Goal: Task Accomplishment & Management: Use online tool/utility

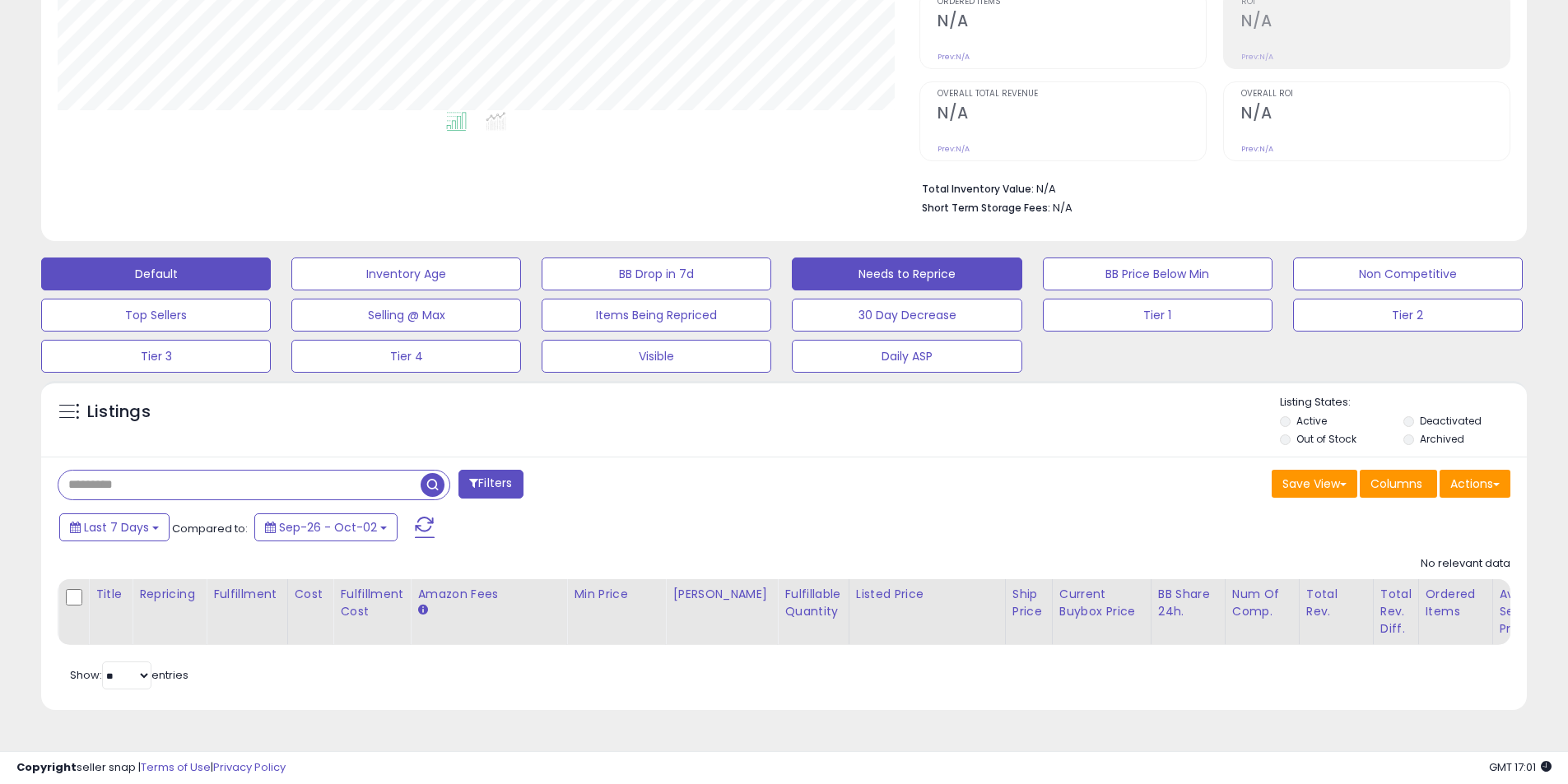
scroll to position [337, 862]
click at [922, 266] on button "Needs to Reprice" at bounding box center [907, 274] width 230 height 33
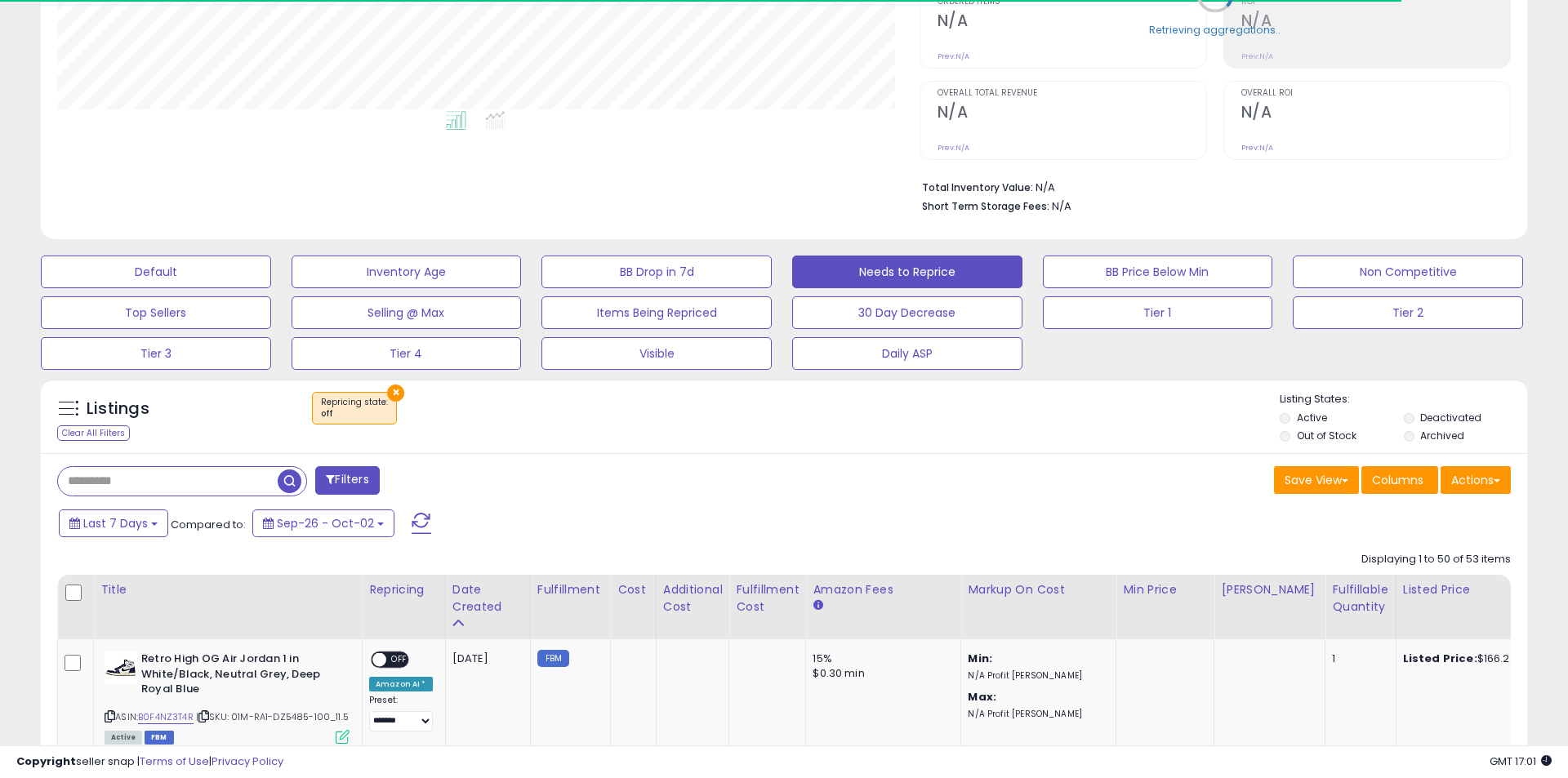
select select "**"
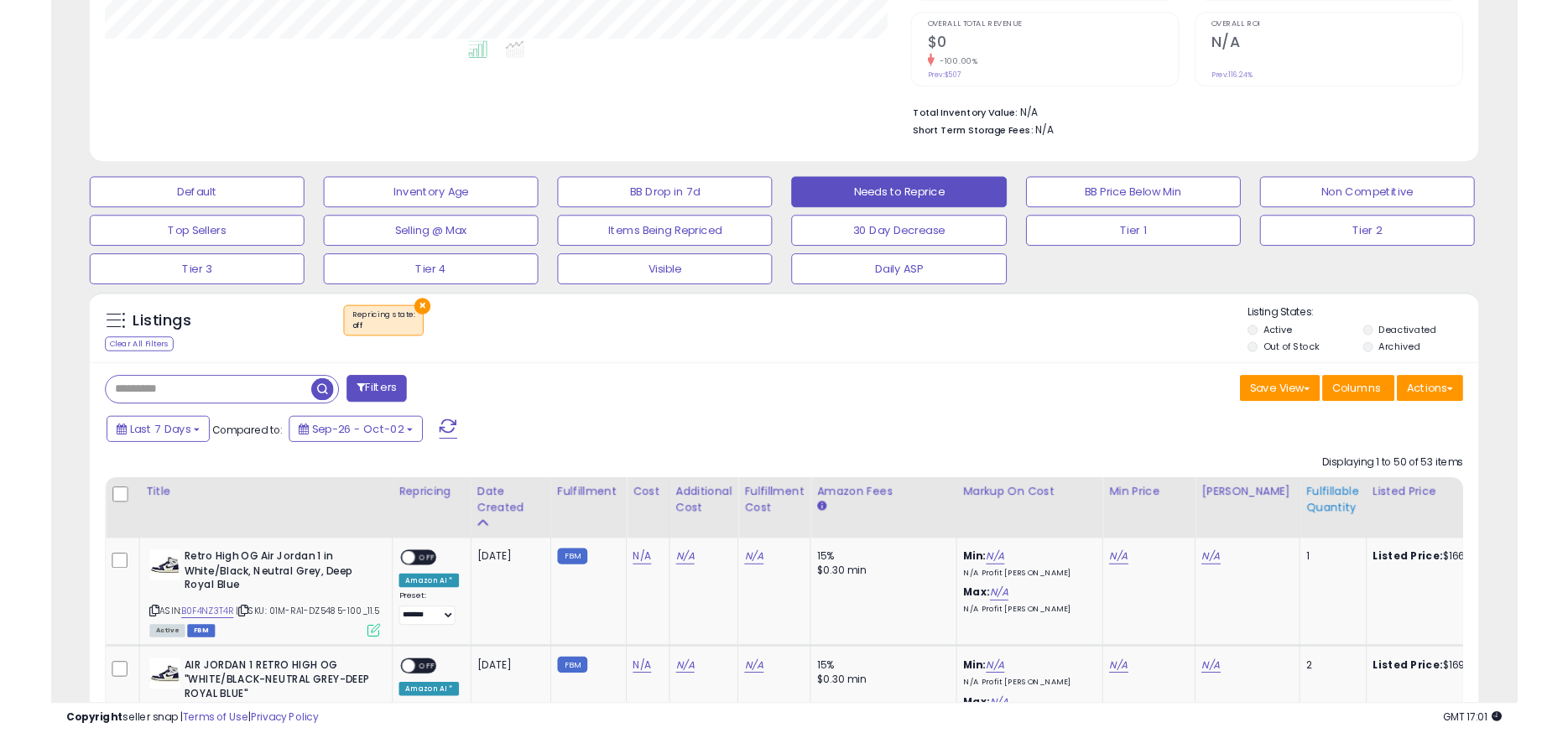
scroll to position [444, 0]
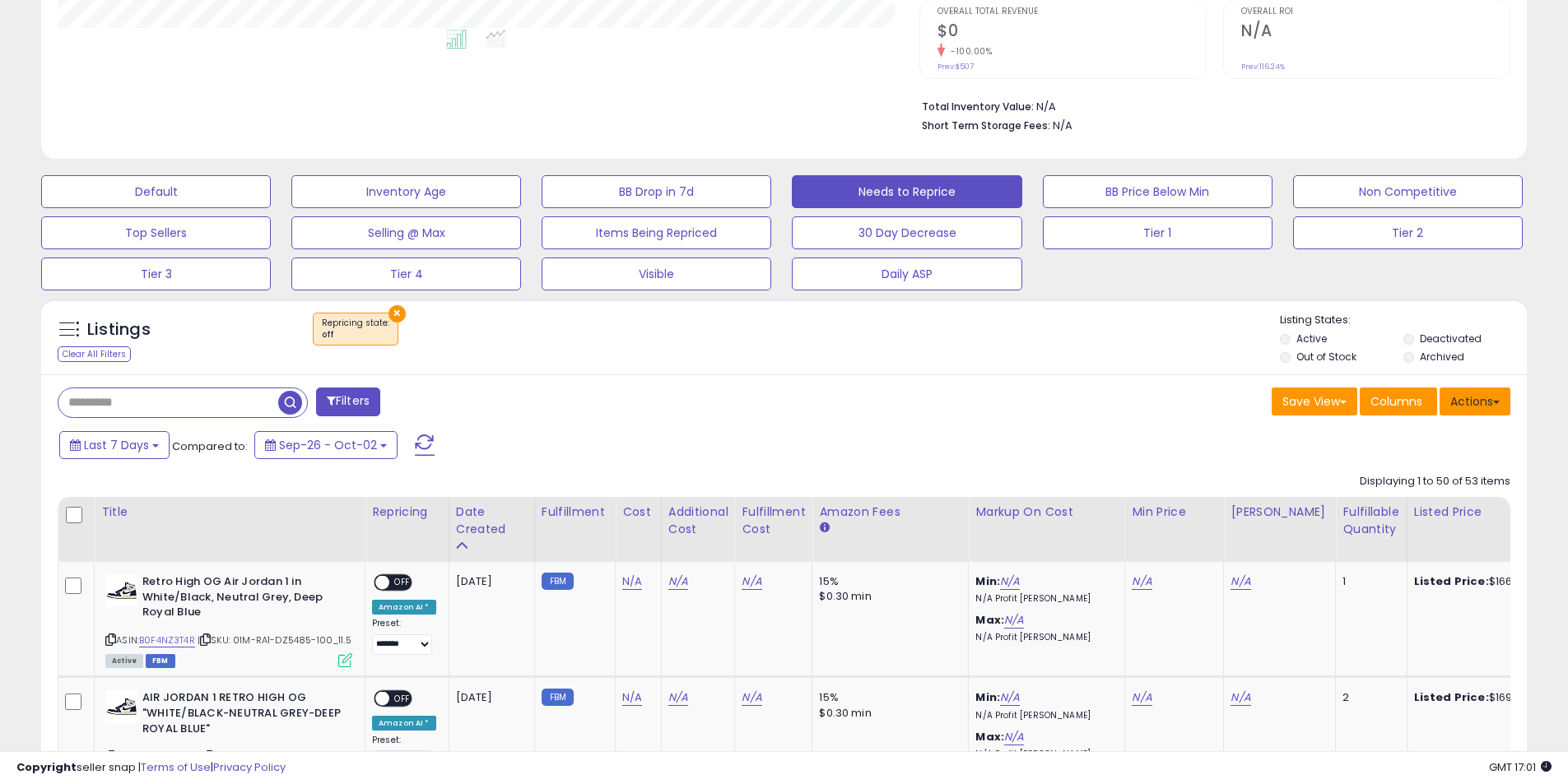
click at [1456, 398] on button "Actions" at bounding box center [1475, 401] width 71 height 28
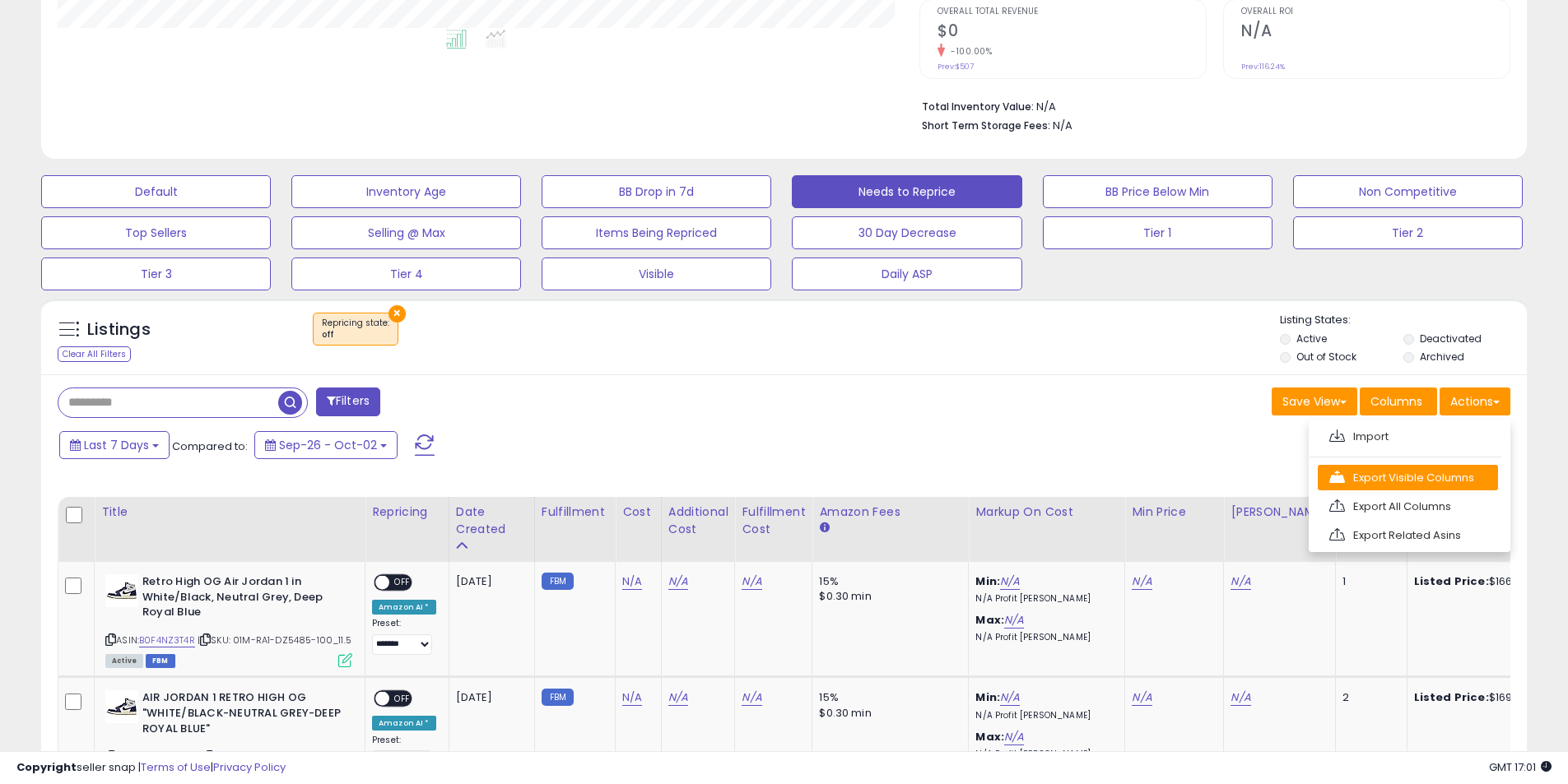
click at [1395, 475] on link "Export Visible Columns" at bounding box center [1408, 477] width 180 height 26
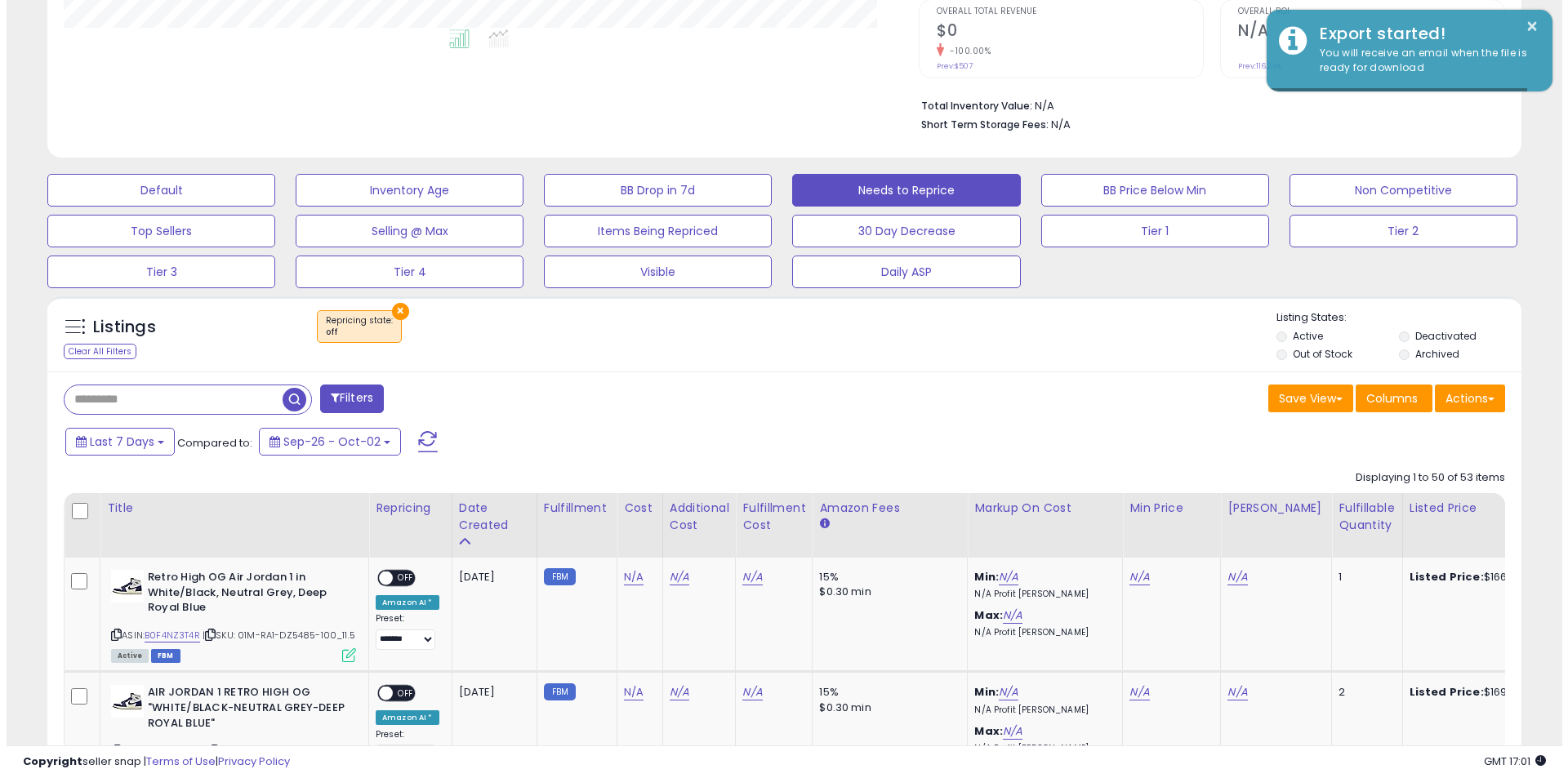
scroll to position [335, 855]
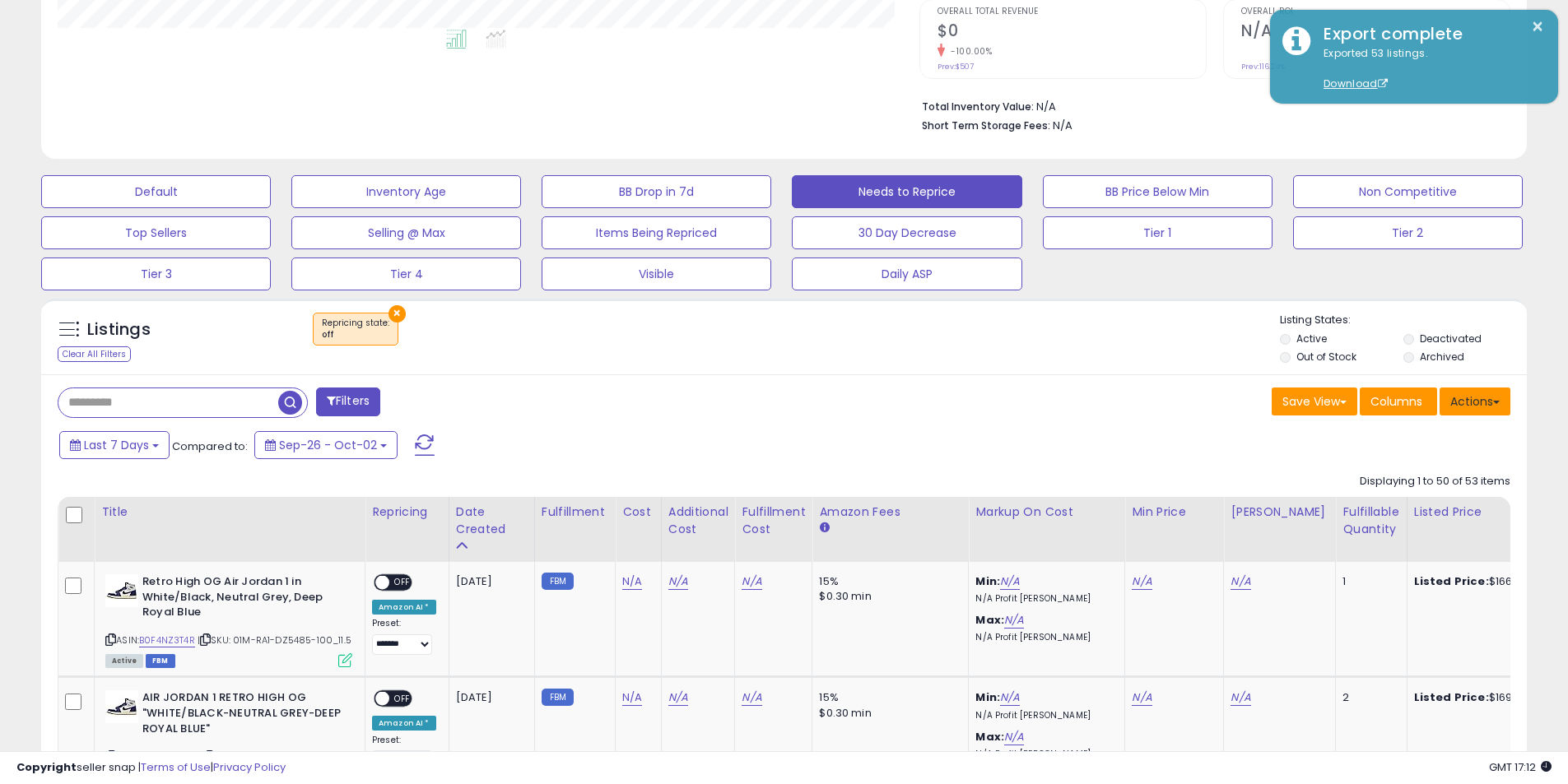
click at [1466, 395] on button "Actions" at bounding box center [1475, 401] width 71 height 28
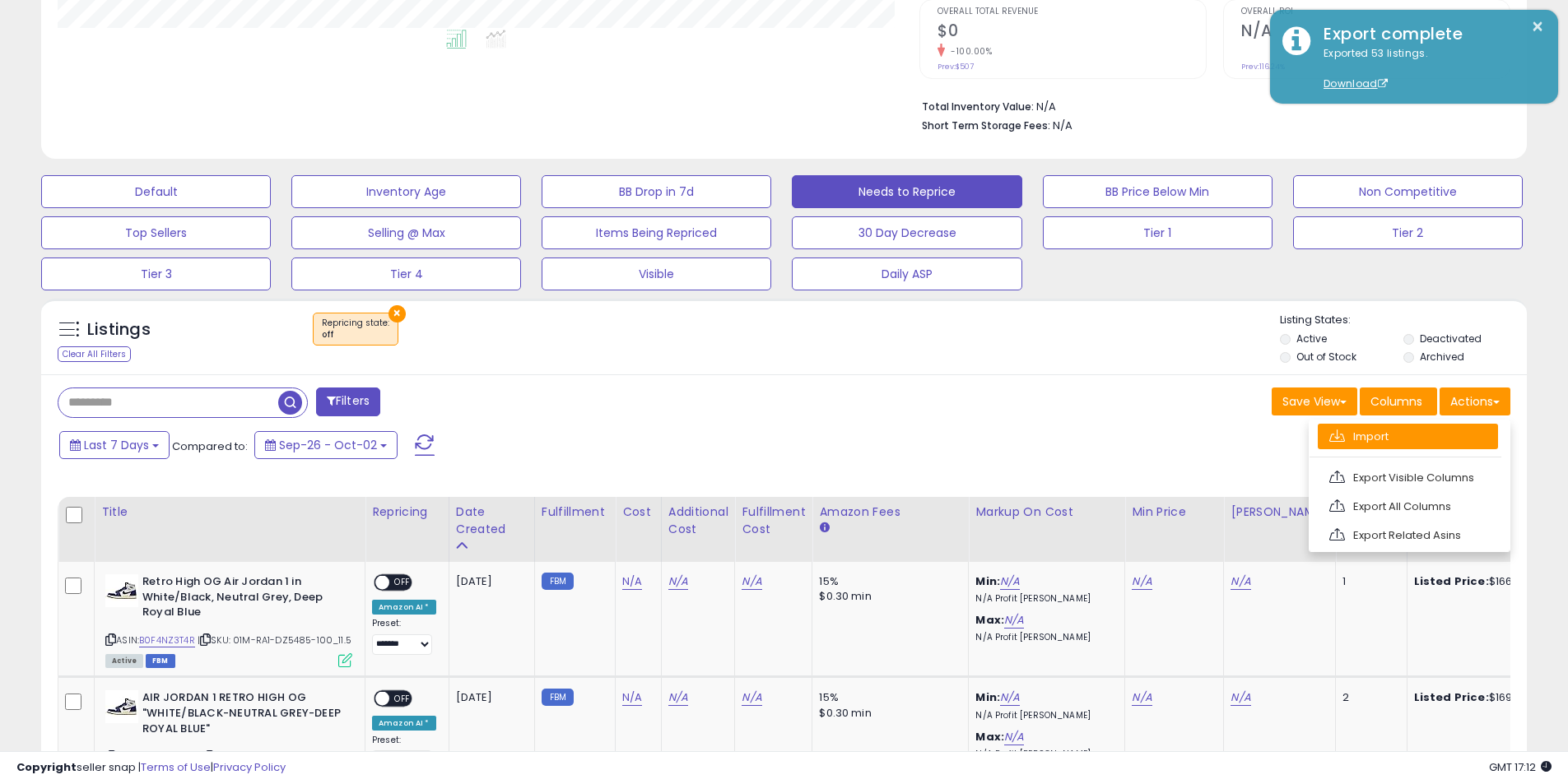
click at [1415, 441] on link "Import" at bounding box center [1408, 436] width 180 height 26
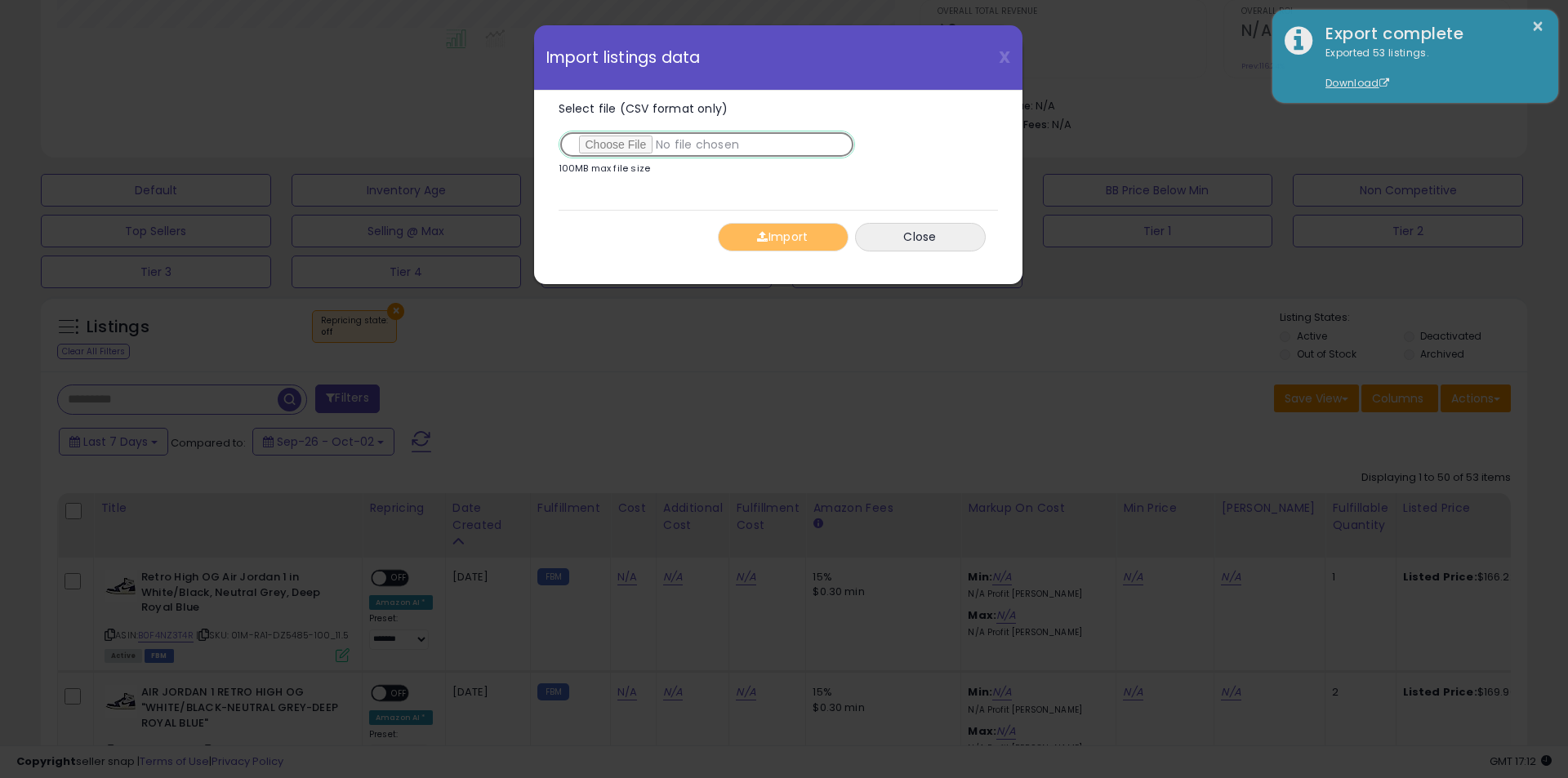
click at [626, 137] on input "Select file (CSV format only)" at bounding box center [707, 144] width 297 height 28
type input "**********"
click at [794, 242] on button "Import" at bounding box center [783, 237] width 130 height 29
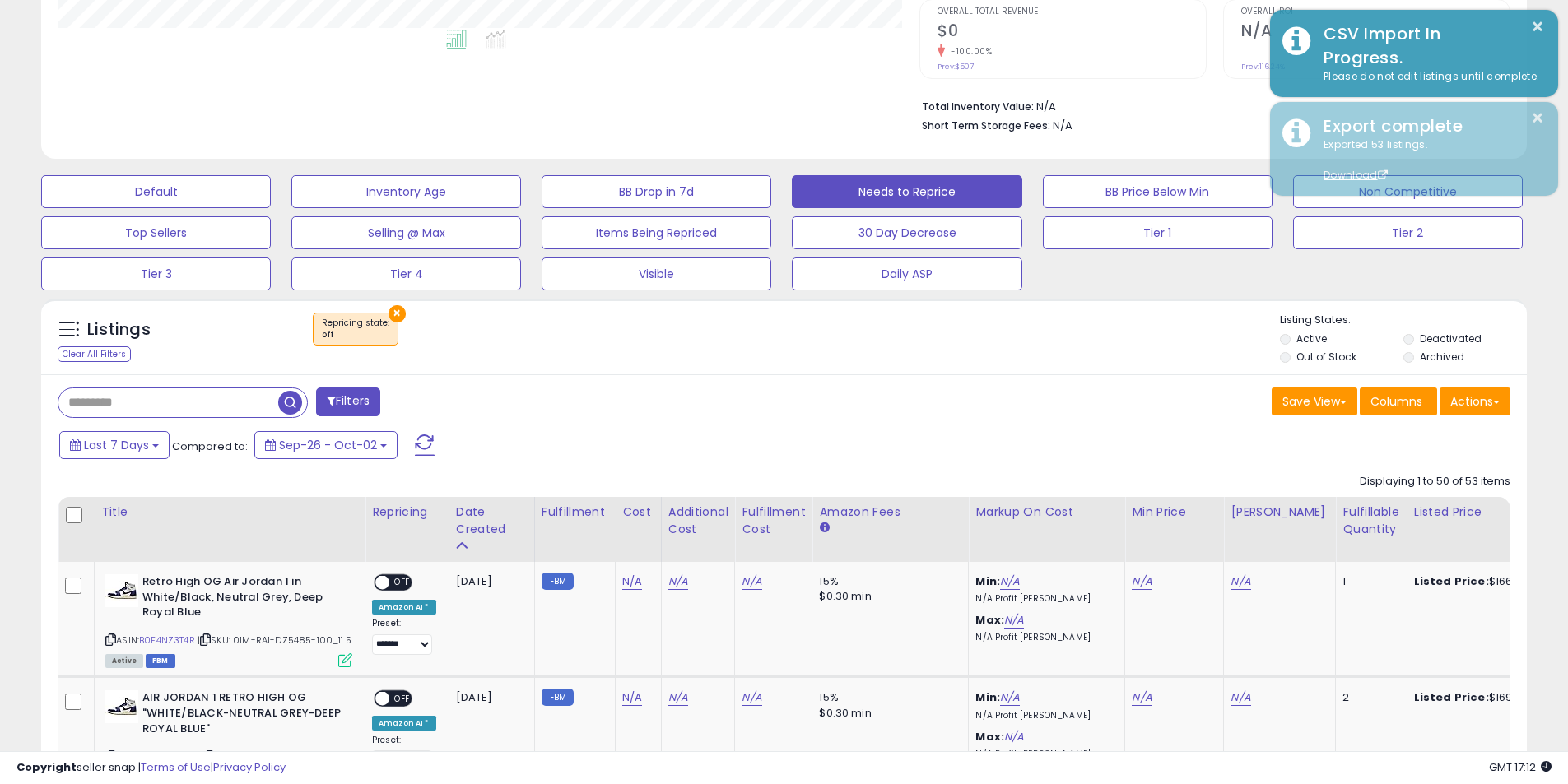
scroll to position [822408, 822387]
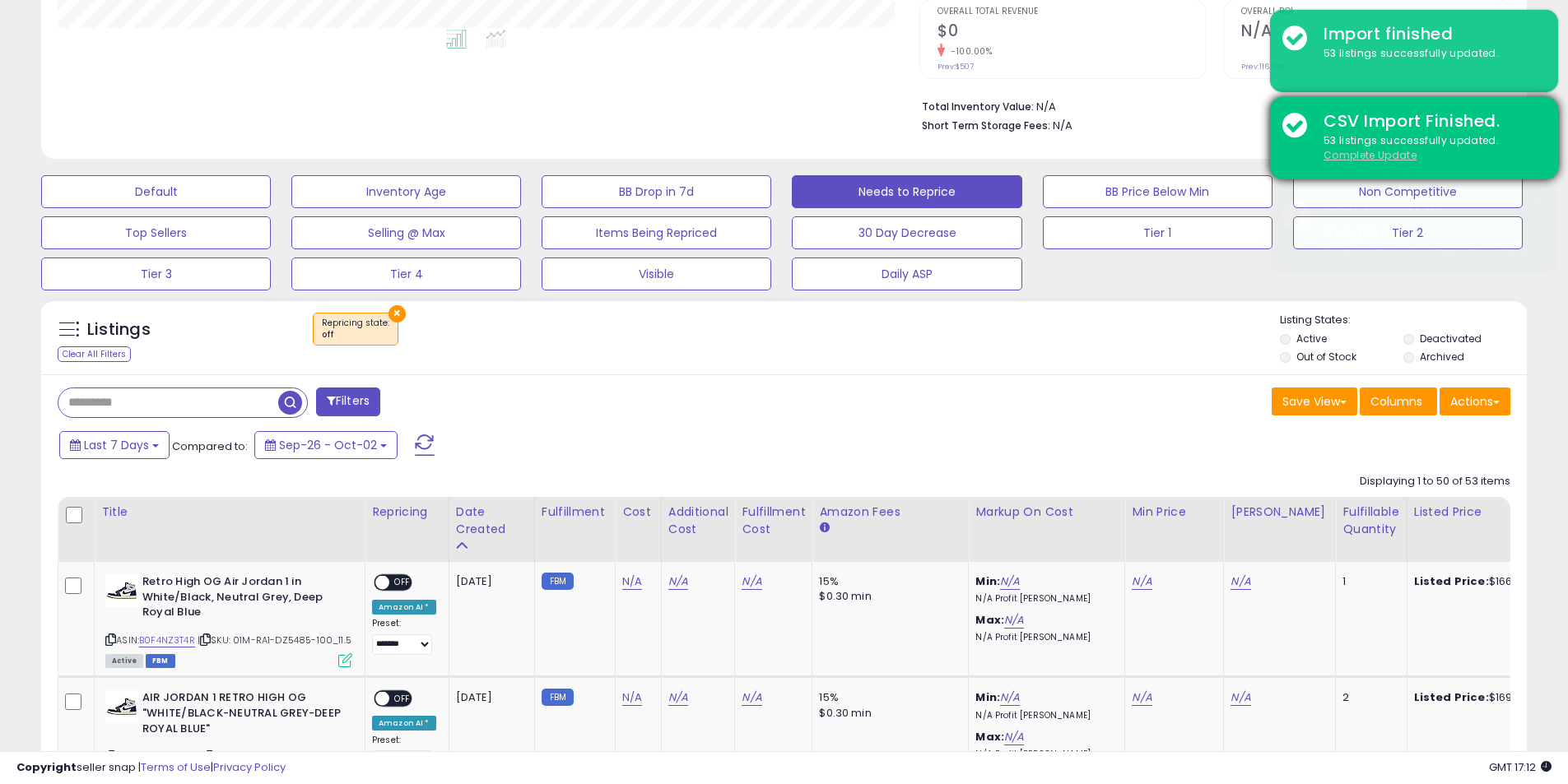
click at [1344, 160] on u "Complete Update" at bounding box center [1369, 155] width 93 height 14
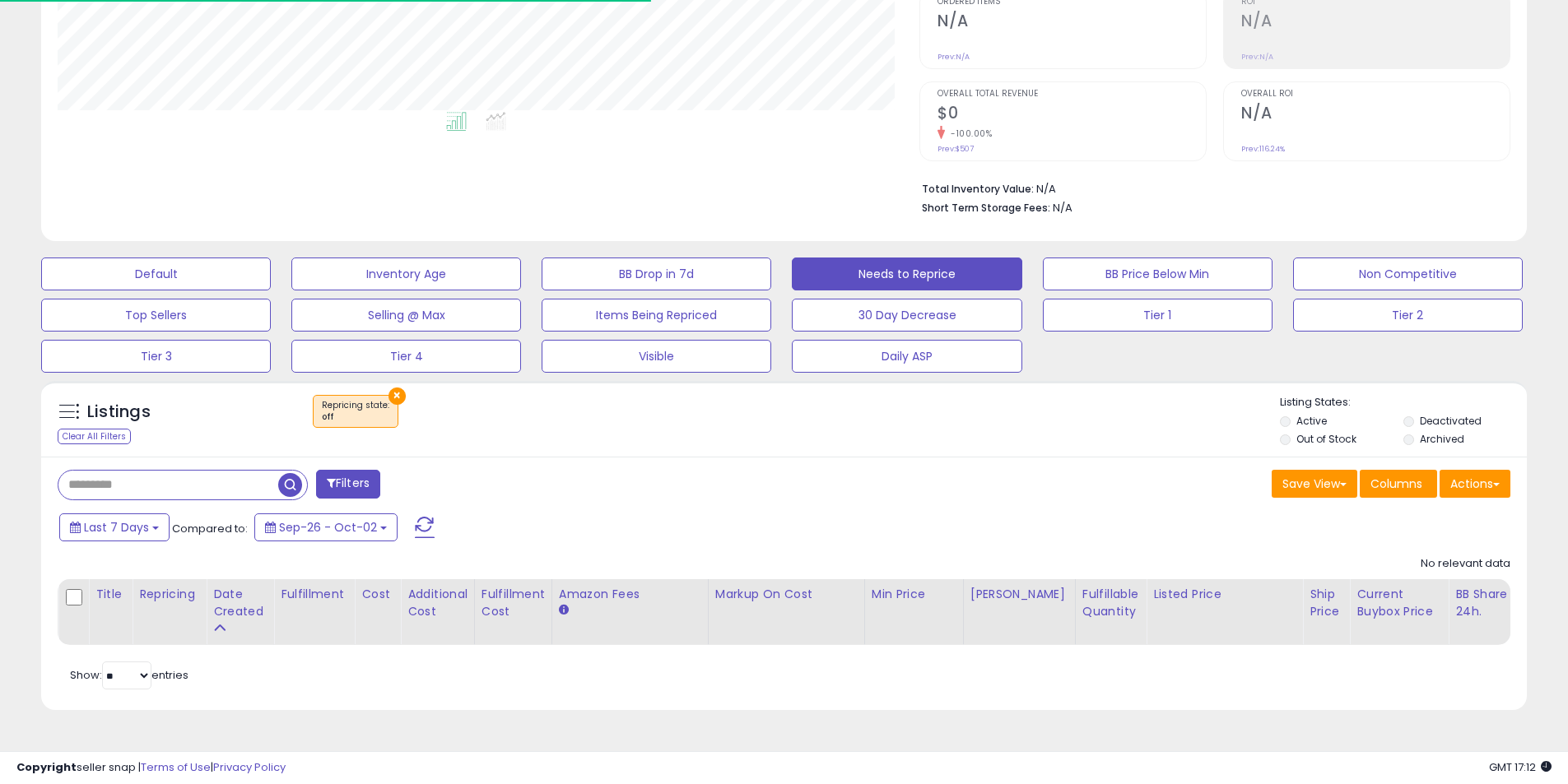
scroll to position [337, 862]
